Goal: Task Accomplishment & Management: Manage account settings

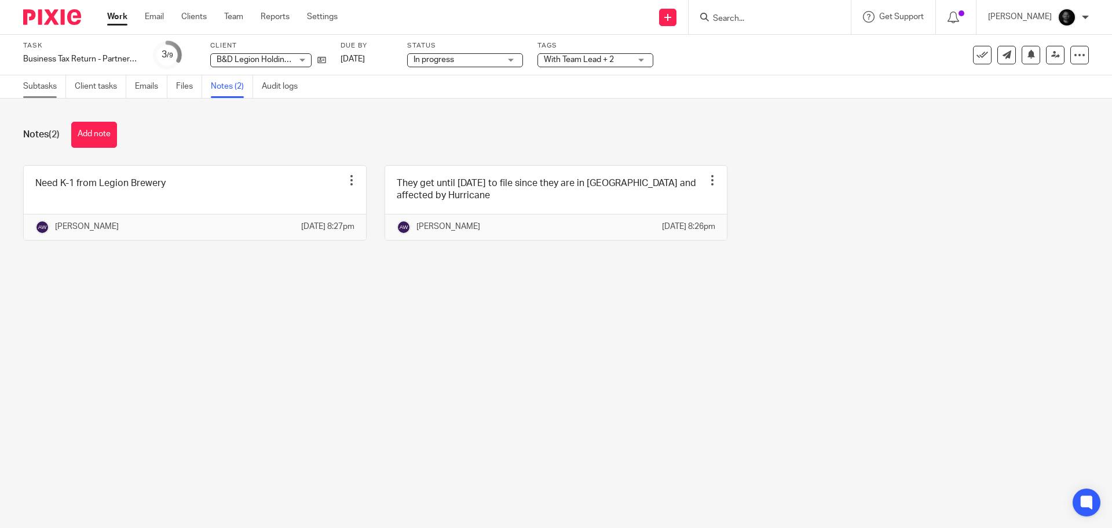
click at [26, 89] on link "Subtasks" at bounding box center [44, 86] width 43 height 23
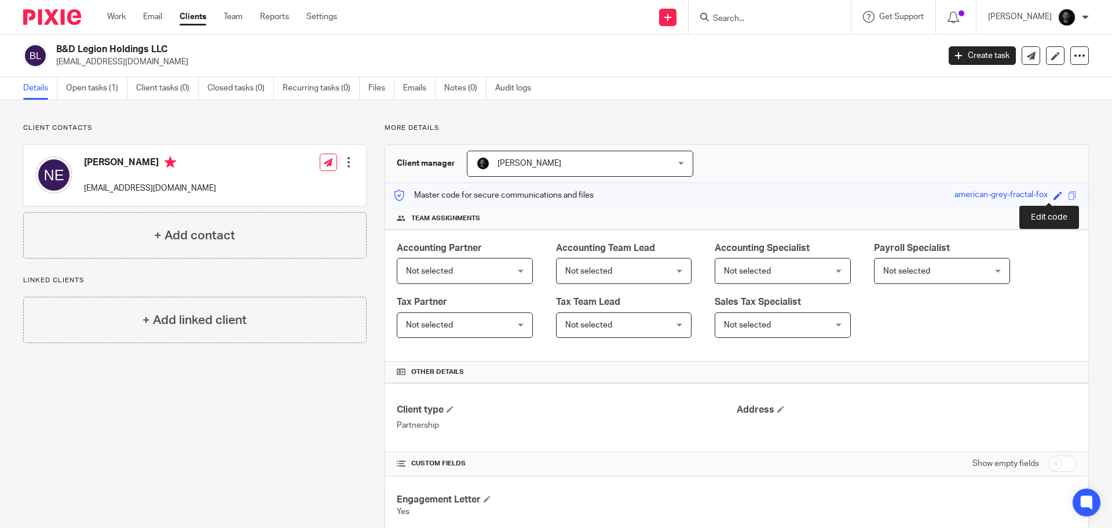
click at [1054, 195] on span at bounding box center [1058, 195] width 9 height 9
type input "270028203"
click at [1029, 193] on link "Save" at bounding box center [1037, 195] width 18 height 12
type input "270028203"
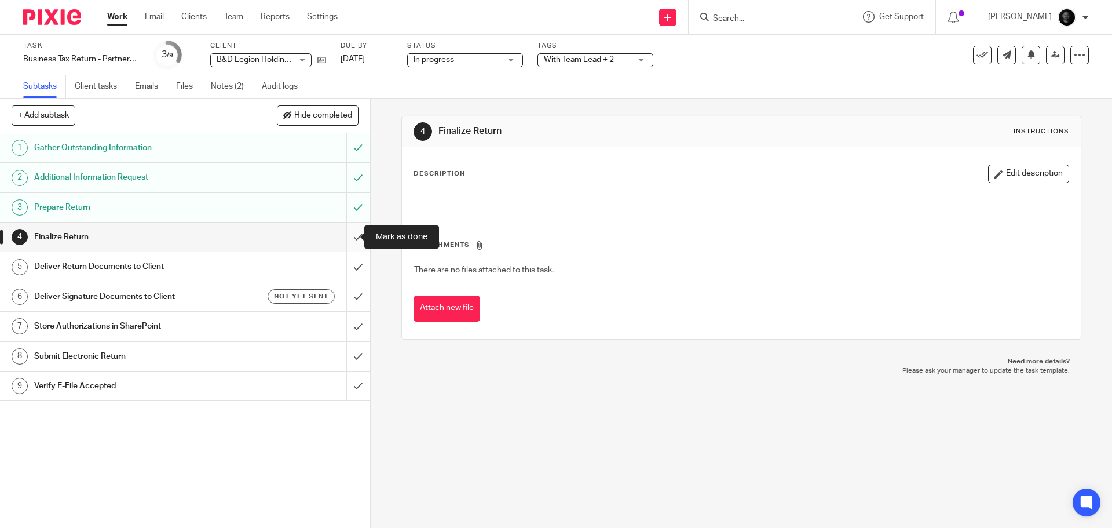
click at [343, 242] on input "submit" at bounding box center [185, 236] width 370 height 29
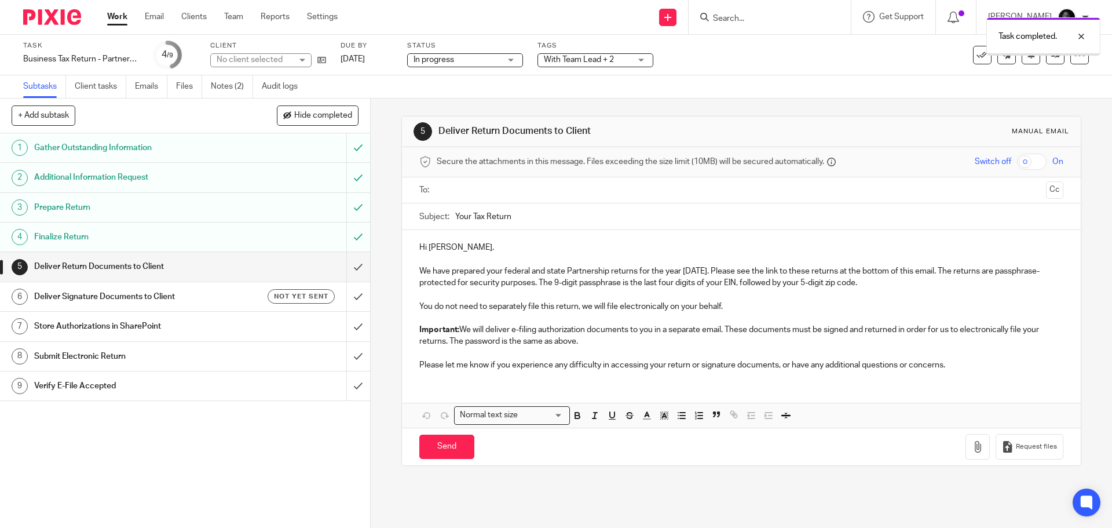
click at [590, 58] on span "With Team Lead + 2" at bounding box center [579, 60] width 70 height 8
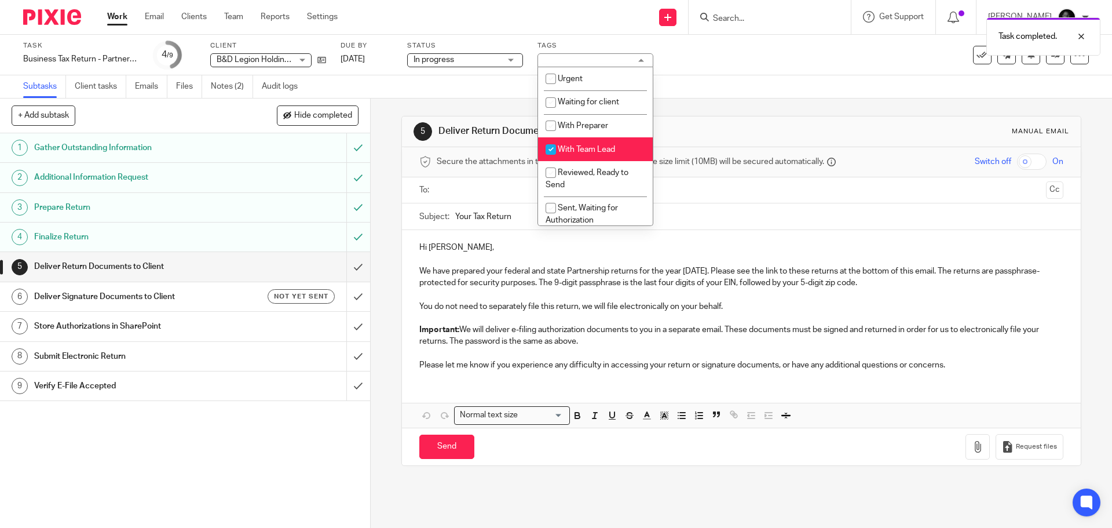
click at [566, 151] on span "With Team Lead" at bounding box center [586, 149] width 57 height 8
checkbox input "false"
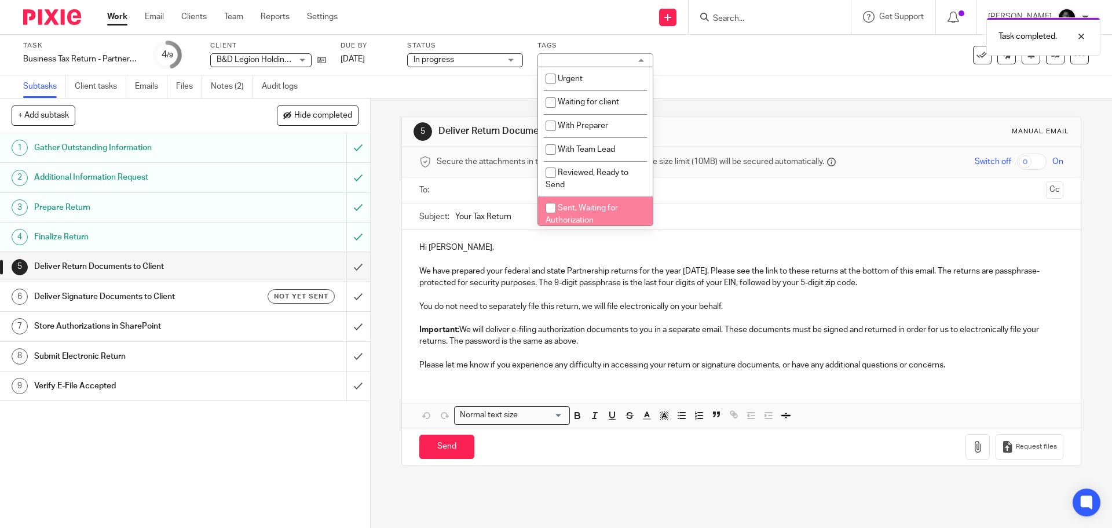
click at [572, 209] on span "Sent, Waiting for Authorization" at bounding box center [582, 214] width 72 height 20
checkbox input "true"
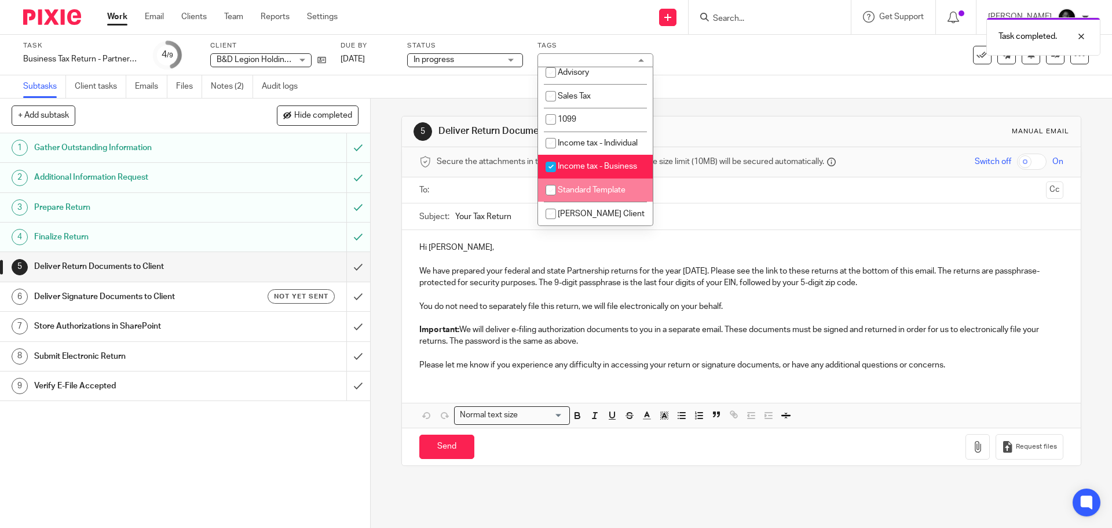
scroll to position [360, 0]
click at [756, 93] on div "Subtasks Client tasks Emails Files Notes (2) Audit logs" at bounding box center [556, 86] width 1112 height 23
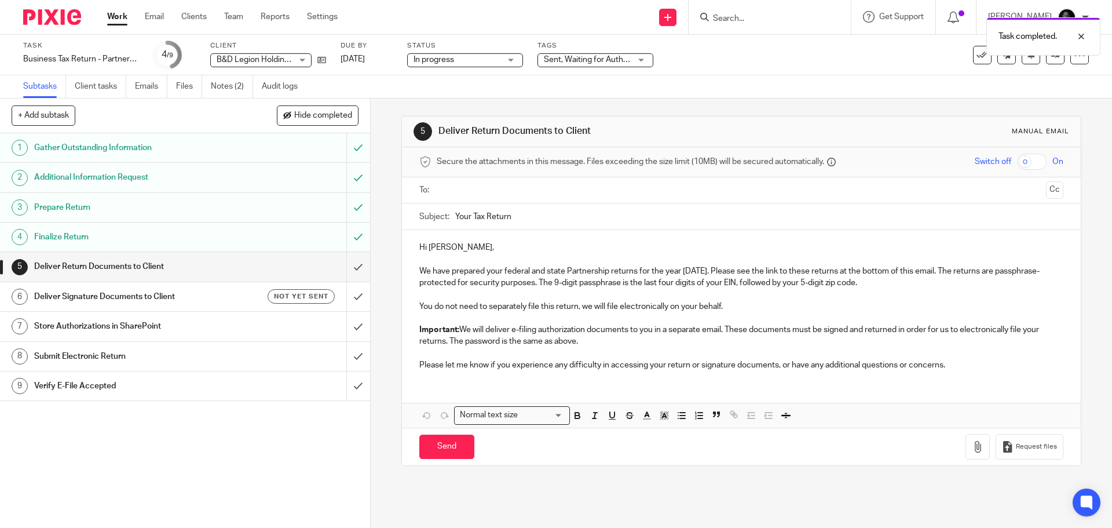
click at [616, 224] on input "Your Tax Return" at bounding box center [759, 216] width 608 height 26
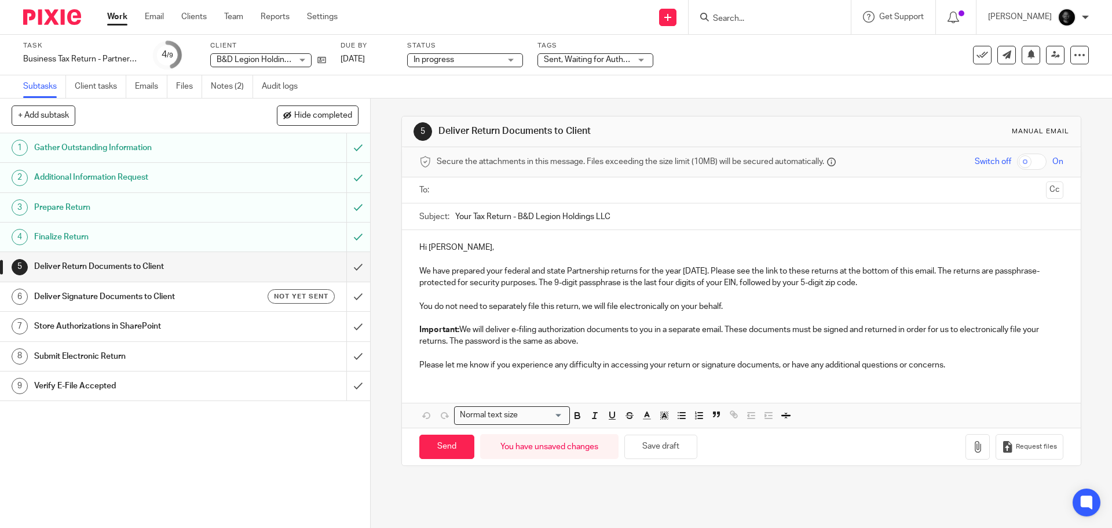
type input "Your Tax Return - B&D Legion Holdings LLC"
click at [1026, 163] on input "checkbox" at bounding box center [1032, 161] width 30 height 16
checkbox input "true"
click at [1046, 189] on button "Cc" at bounding box center [1054, 189] width 17 height 17
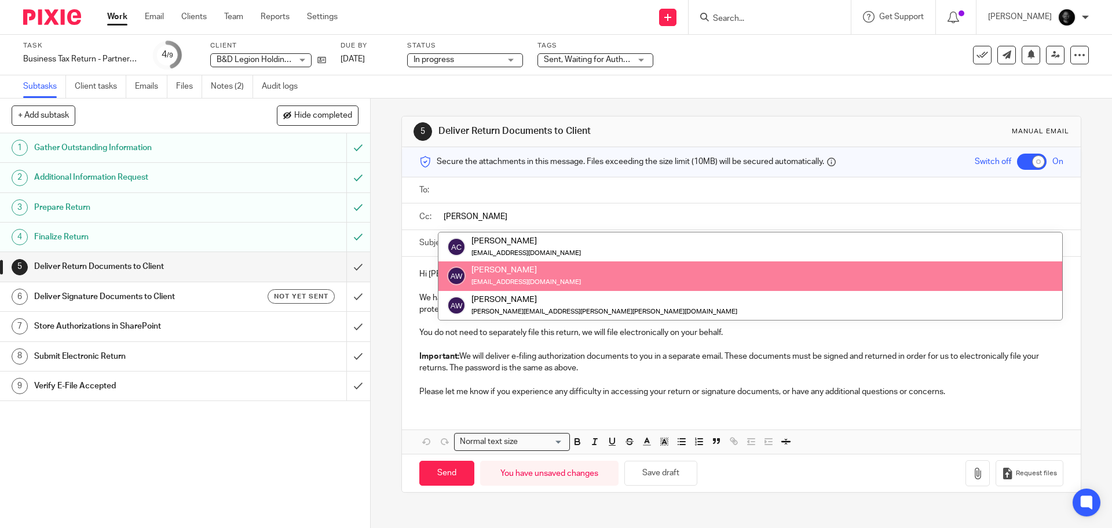
type input "alex"
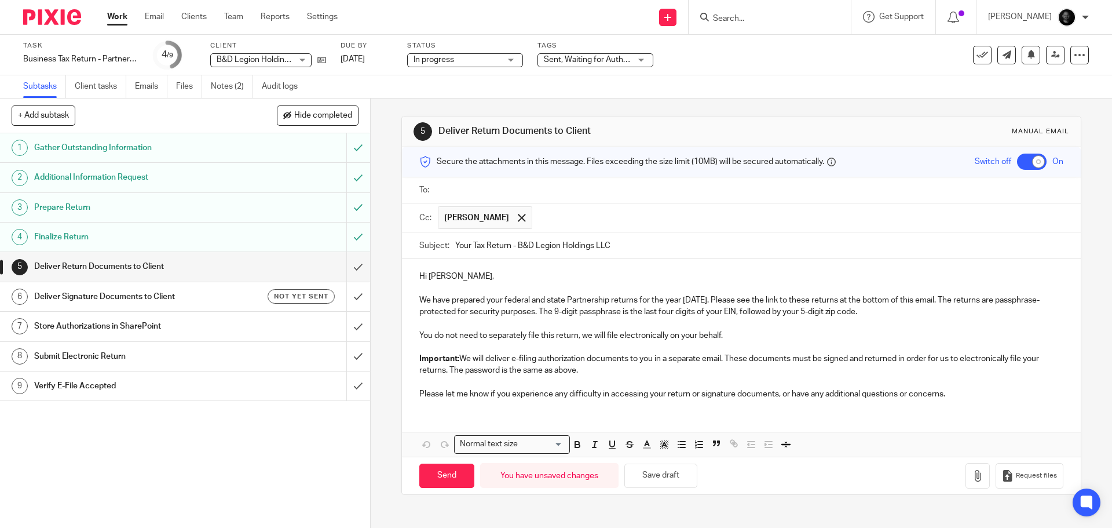
click at [494, 187] on input "text" at bounding box center [749, 190] width 617 height 13
click at [972, 472] on icon "button" at bounding box center [978, 478] width 12 height 12
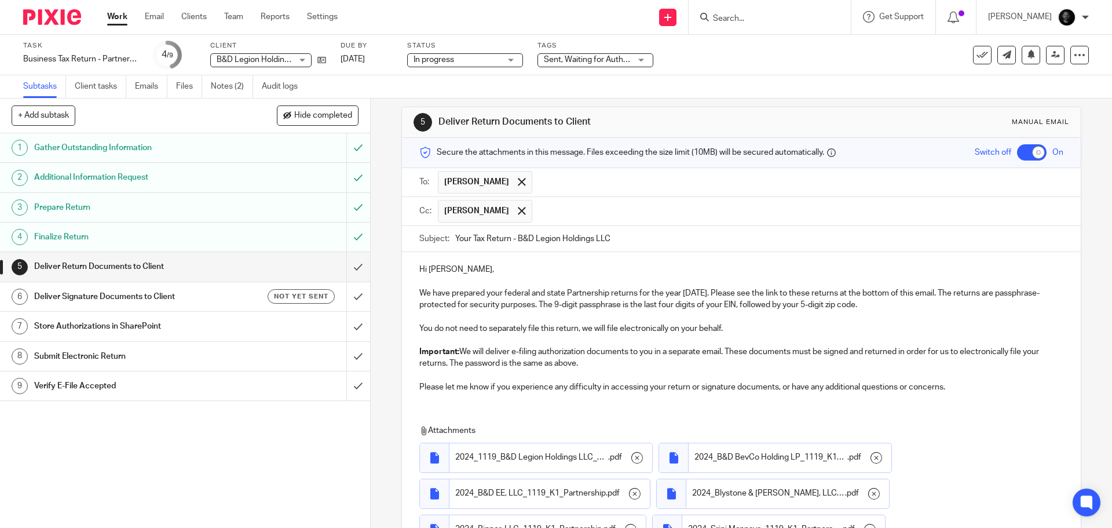
scroll to position [125, 0]
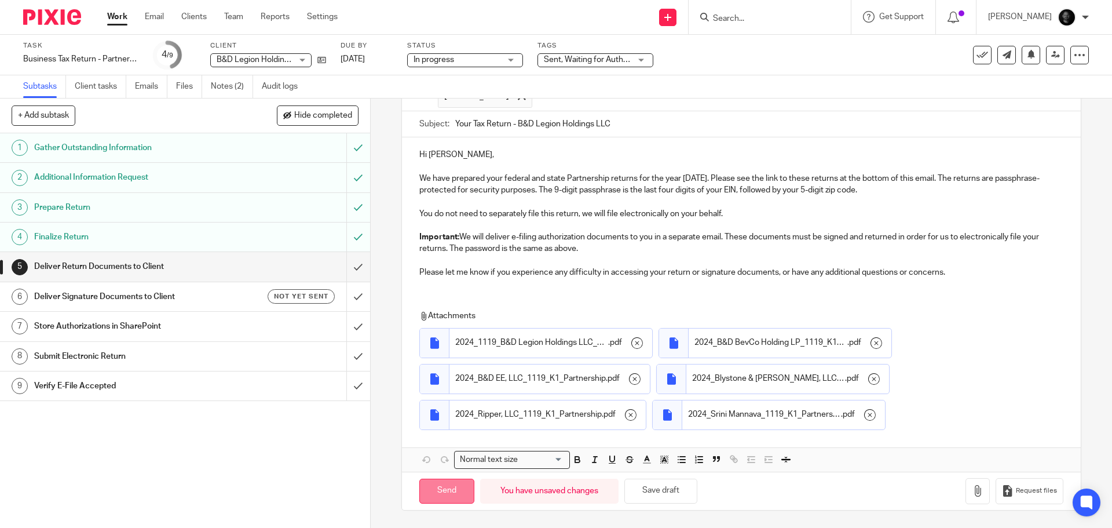
click at [445, 491] on input "Send" at bounding box center [446, 490] width 55 height 25
checkbox input "false"
type input "Sent"
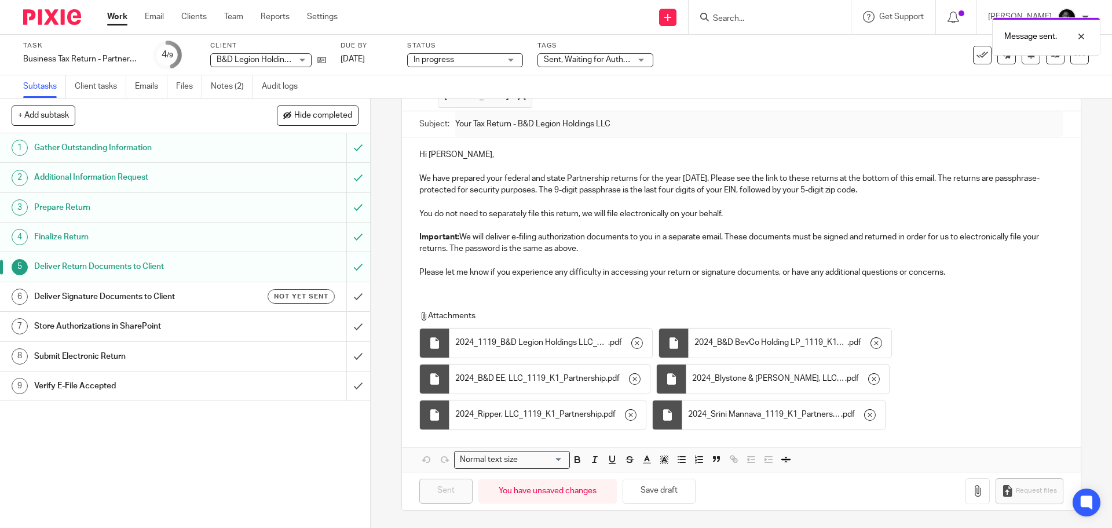
click at [141, 294] on h1 "Deliver Signature Documents to Client" at bounding box center [134, 296] width 200 height 17
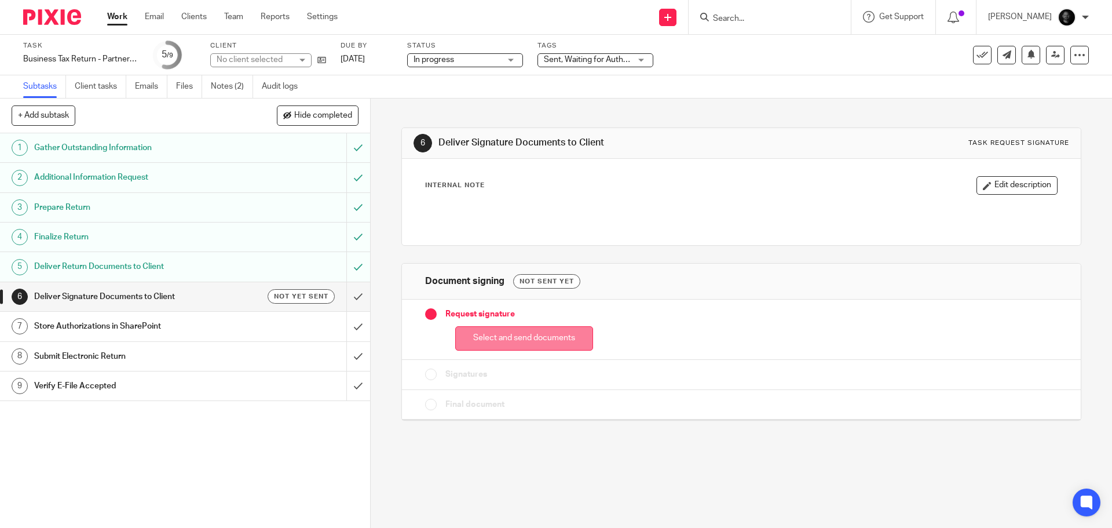
click at [530, 341] on button "Select and send documents" at bounding box center [524, 338] width 138 height 25
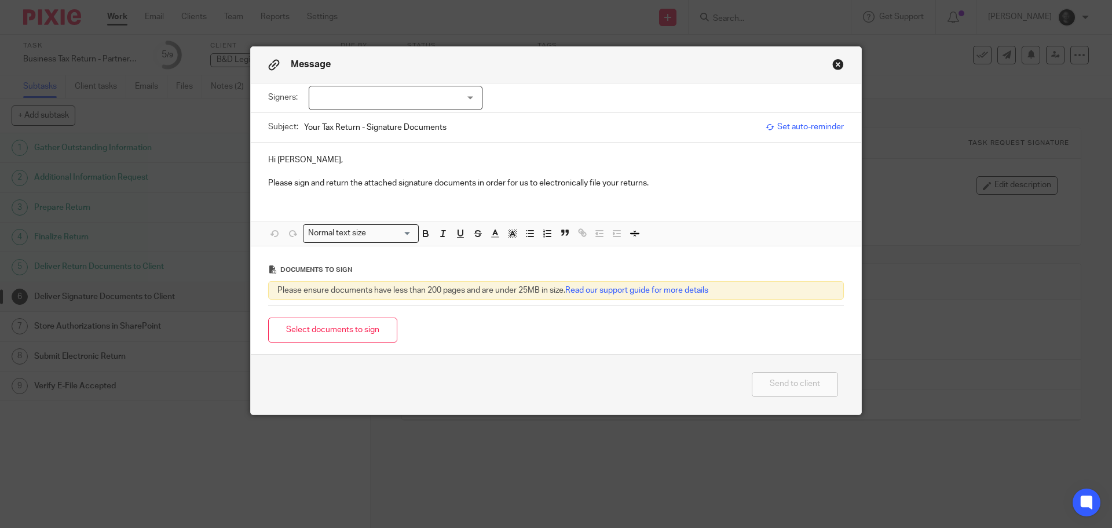
click at [348, 94] on div at bounding box center [396, 98] width 174 height 24
click at [330, 125] on span "Nate Edgerly" at bounding box center [357, 122] width 64 height 8
checkbox input "true"
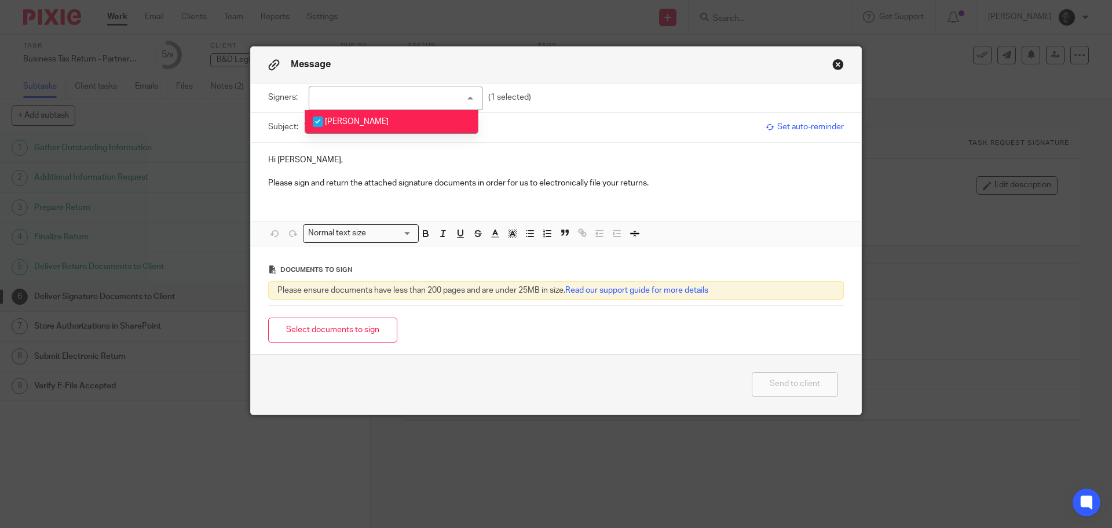
click at [327, 171] on p at bounding box center [556, 172] width 576 height 12
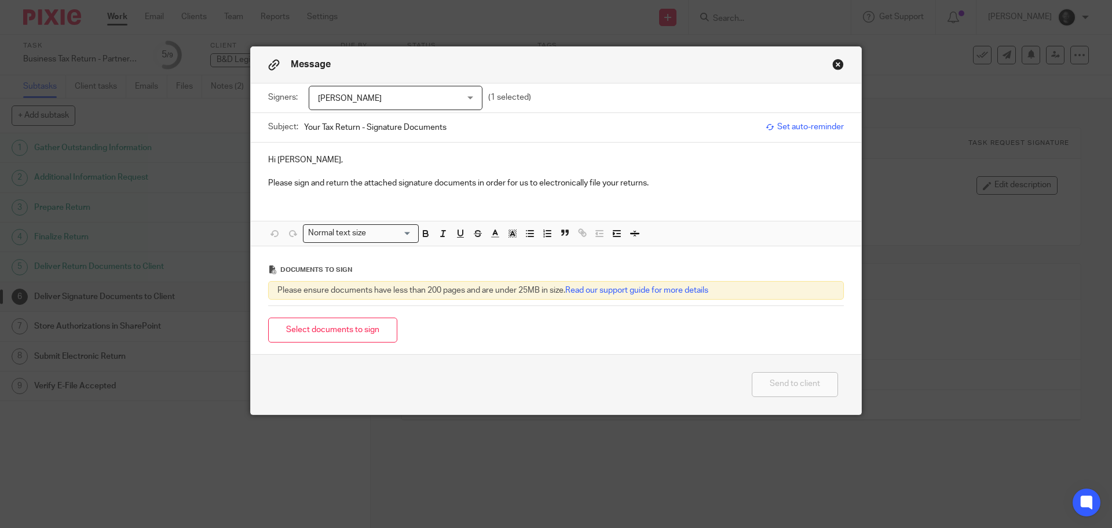
click at [463, 131] on input "Your Tax Return - Signature Documents" at bounding box center [532, 127] width 456 height 26
type input "Your Tax Return - Signature Documents - B&D Legion Holdings LLC"
drag, startPoint x: 337, startPoint y: 332, endPoint x: 155, endPoint y: 217, distance: 215.3
click at [337, 332] on button "Select documents to sign" at bounding box center [332, 329] width 129 height 25
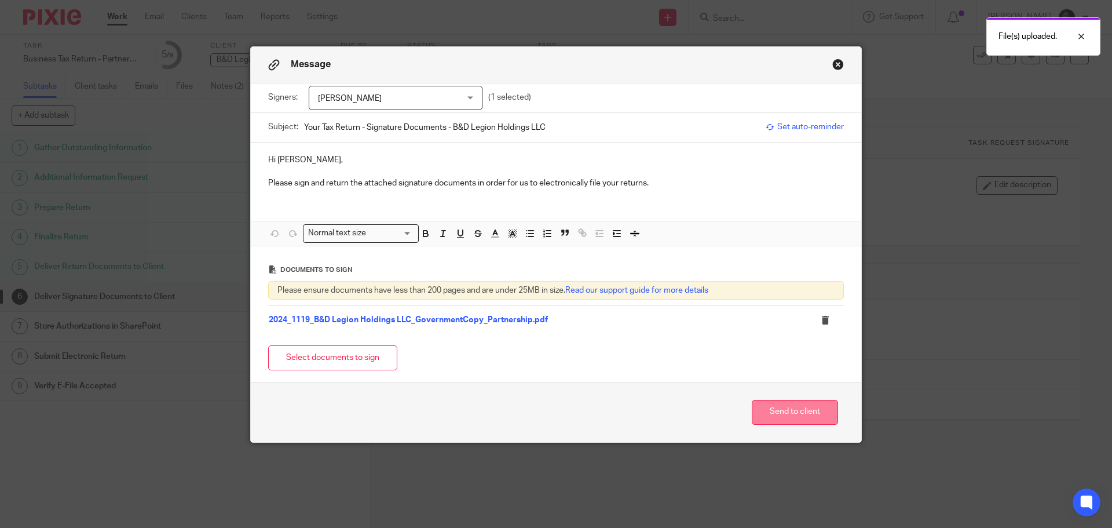
click at [787, 411] on button "Send to client" at bounding box center [795, 412] width 86 height 25
